Goal: Transaction & Acquisition: Purchase product/service

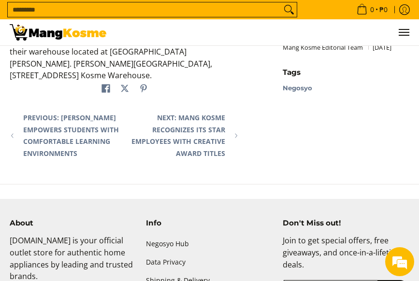
scroll to position [1207, 0]
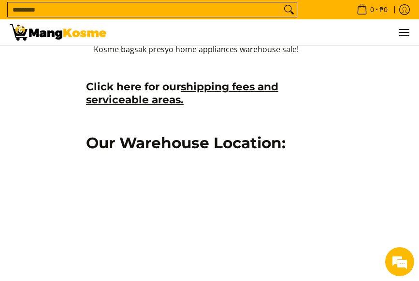
scroll to position [773, 0]
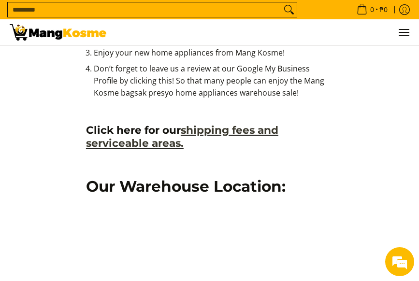
click at [212, 132] on link "shipping fees and serviceable areas." at bounding box center [182, 137] width 192 height 26
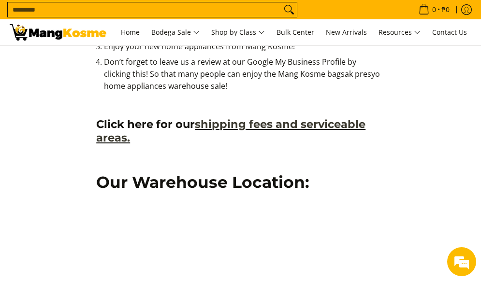
scroll to position [804, 0]
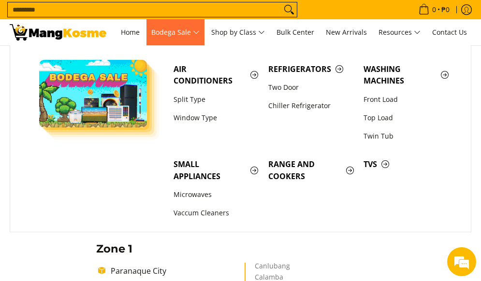
click at [182, 30] on span "Bodega Sale" at bounding box center [175, 33] width 48 height 12
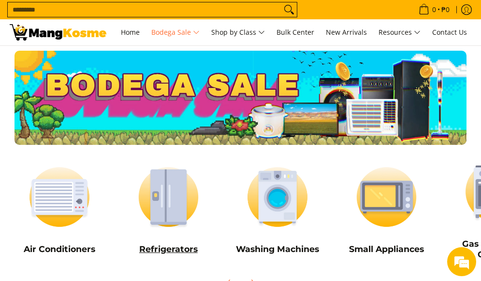
click at [172, 199] on img at bounding box center [168, 197] width 99 height 74
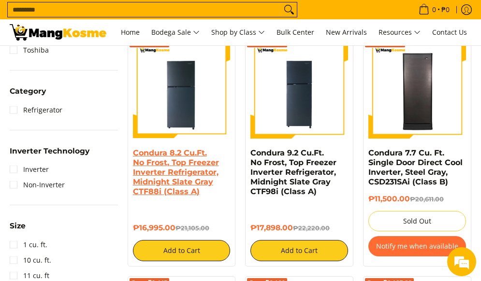
click at [164, 163] on link "Condura 8.2 Cu.Ft. No Frost, Top Freezer Inverter Refrigerator, Midnight Slate …" at bounding box center [176, 172] width 86 height 48
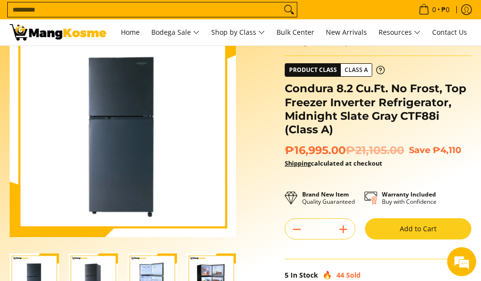
scroll to position [48, 0]
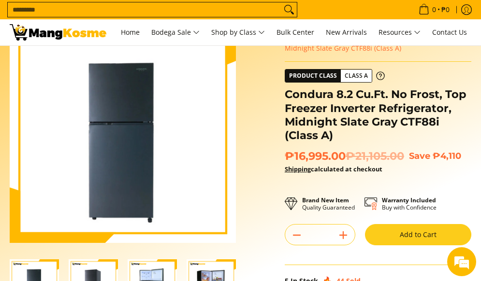
click at [143, 266] on img "Condura 8.2 Cu.Ft. No Frost, Top Freezer Inverter Refrigerator, Midnight Slate …" at bounding box center [151, 283] width 49 height 49
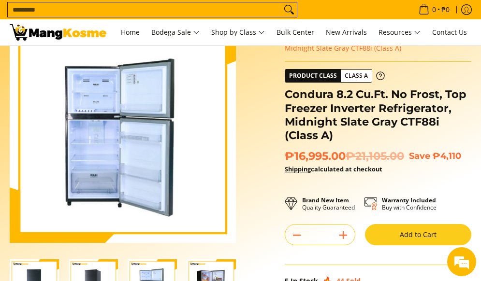
click at [201, 270] on img "Condura 8.2 Cu.Ft. No Frost, Top Freezer Inverter Refrigerator, Midnight Slate …" at bounding box center [210, 283] width 49 height 49
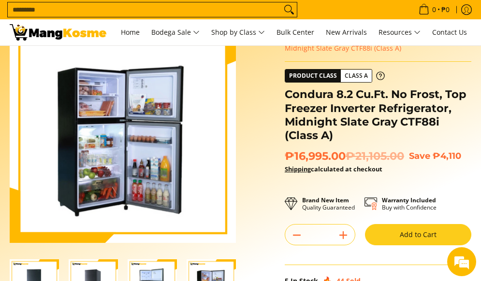
click at [158, 278] on img "Condura 8.2 Cu.Ft. No Frost, Top Freezer Inverter Refrigerator, Midnight Slate …" at bounding box center [151, 283] width 49 height 49
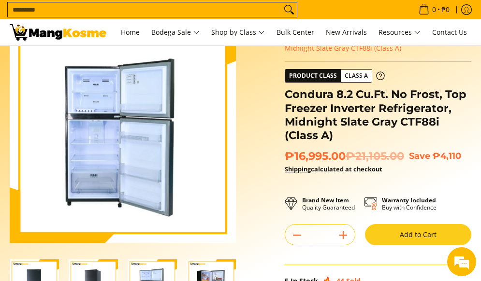
click at [83, 280] on img "Condura 8.2 Cu.Ft. No Frost, Top Freezer Inverter Refrigerator, Midnight Slate …" at bounding box center [93, 283] width 49 height 49
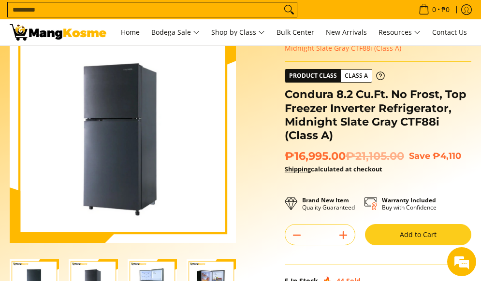
click at [45, 269] on img "Condura 8.2 Cu.Ft. No Frost, Top Freezer Inverter Refrigerator, Midnight Slate …" at bounding box center [34, 283] width 49 height 49
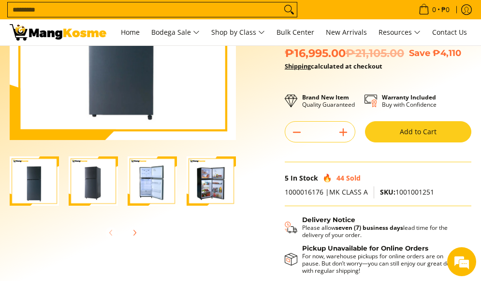
scroll to position [338, 0]
